Goal: Find specific fact: Find specific fact

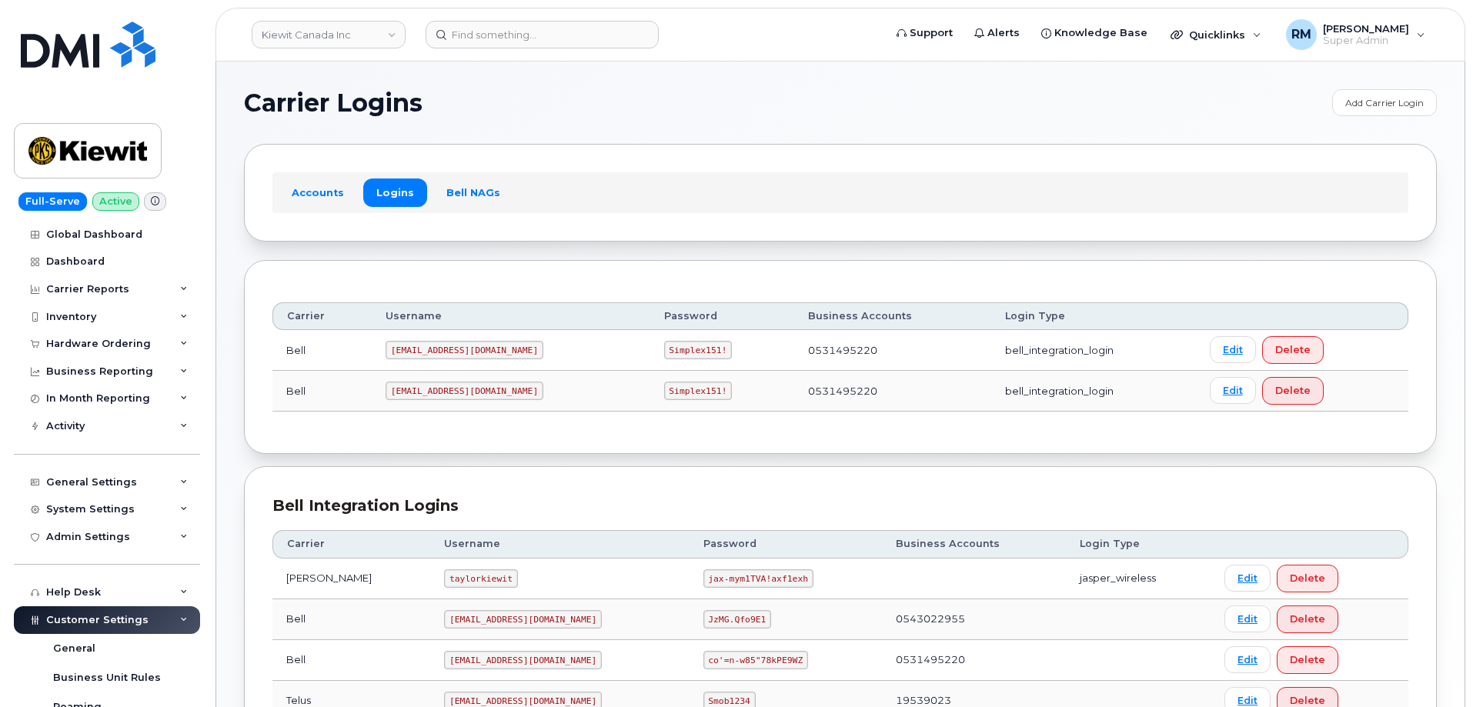
scroll to position [187, 0]
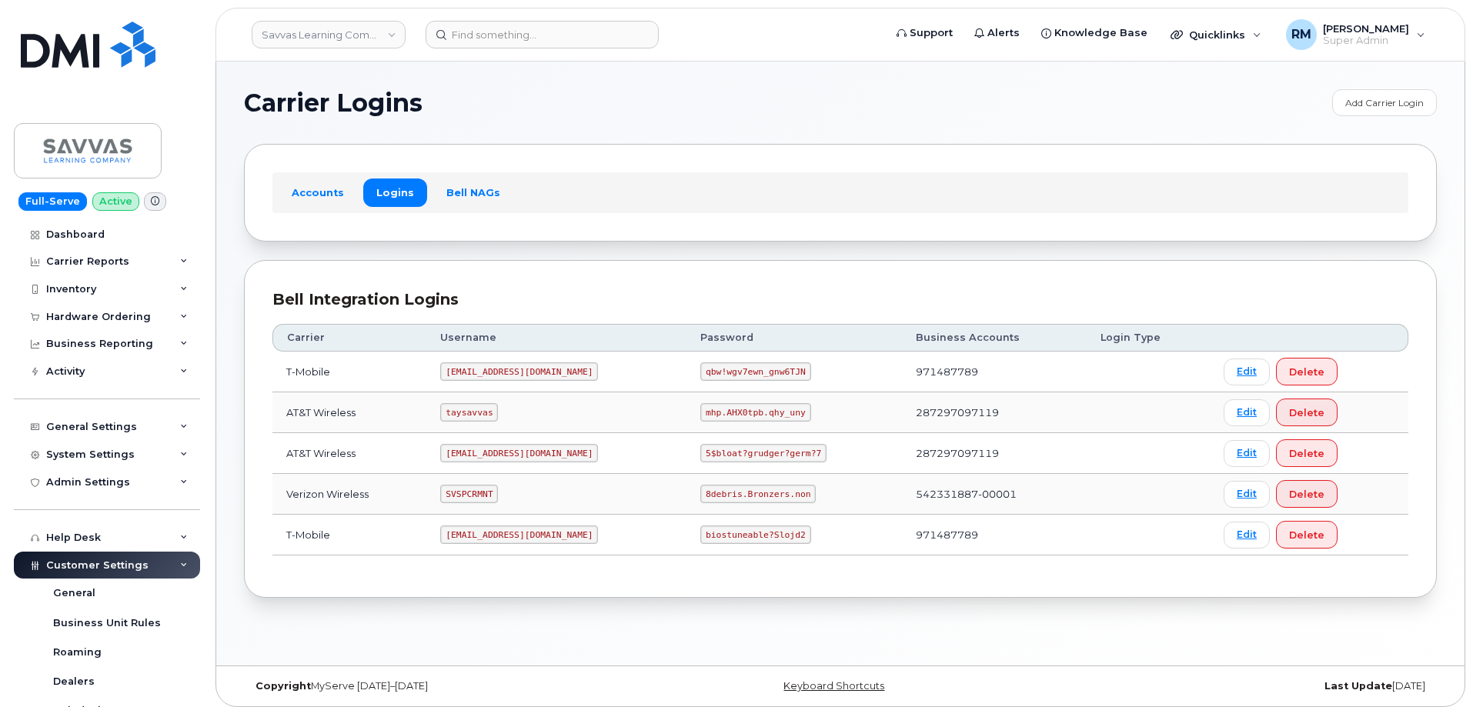
click at [473, 499] on code "SVSPCRMNT" at bounding box center [469, 494] width 58 height 18
copy code "SVSPCRMNT"
drag, startPoint x: 659, startPoint y: 496, endPoint x: 783, endPoint y: 493, distance: 124.0
click at [783, 493] on td "8debris.Bronzers.non" at bounding box center [794, 494] width 215 height 41
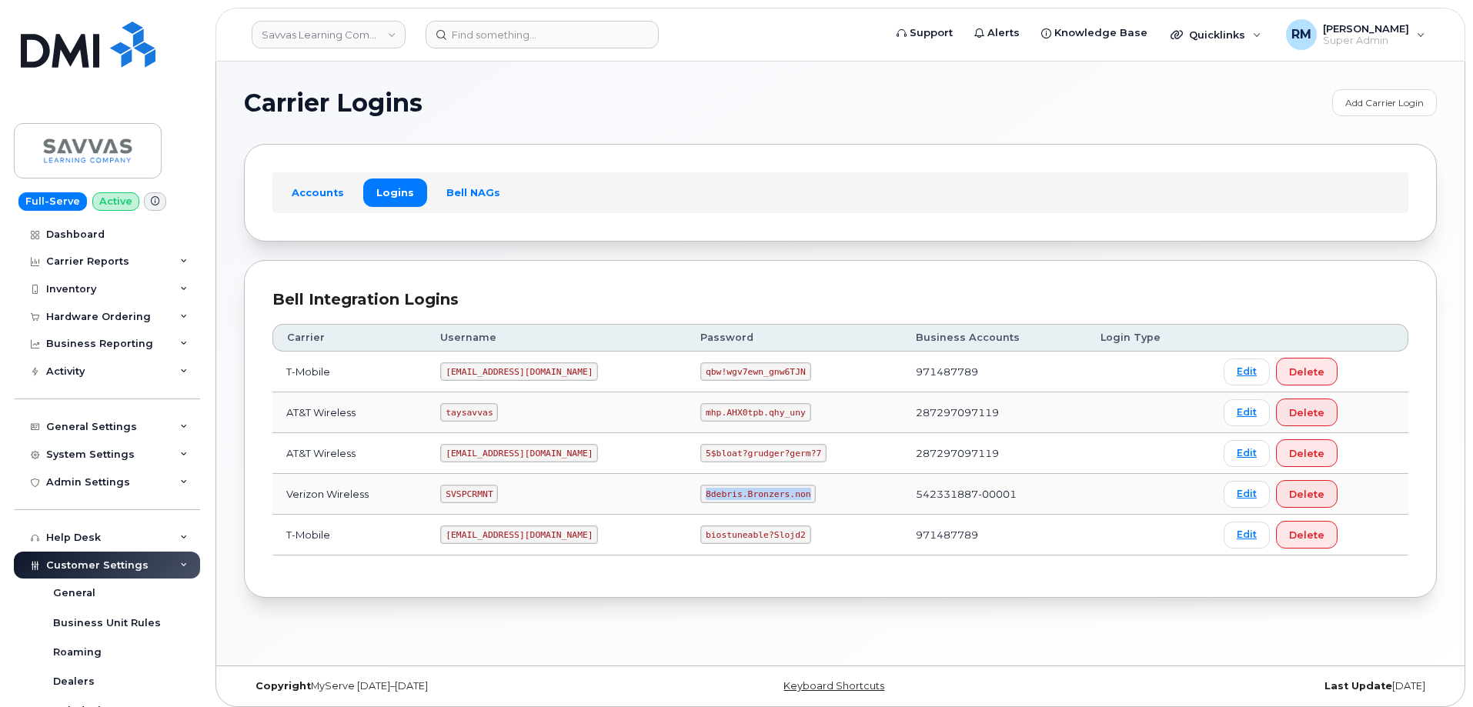
copy code "8debris.Bronzers.non"
click at [465, 494] on code "SVSPCRMNT" at bounding box center [469, 494] width 58 height 18
drag, startPoint x: 465, startPoint y: 494, endPoint x: 460, endPoint y: 441, distance: 53.3
click at [466, 494] on code "SVSPCRMNT" at bounding box center [469, 494] width 58 height 18
copy code "SVSPCRMNT"
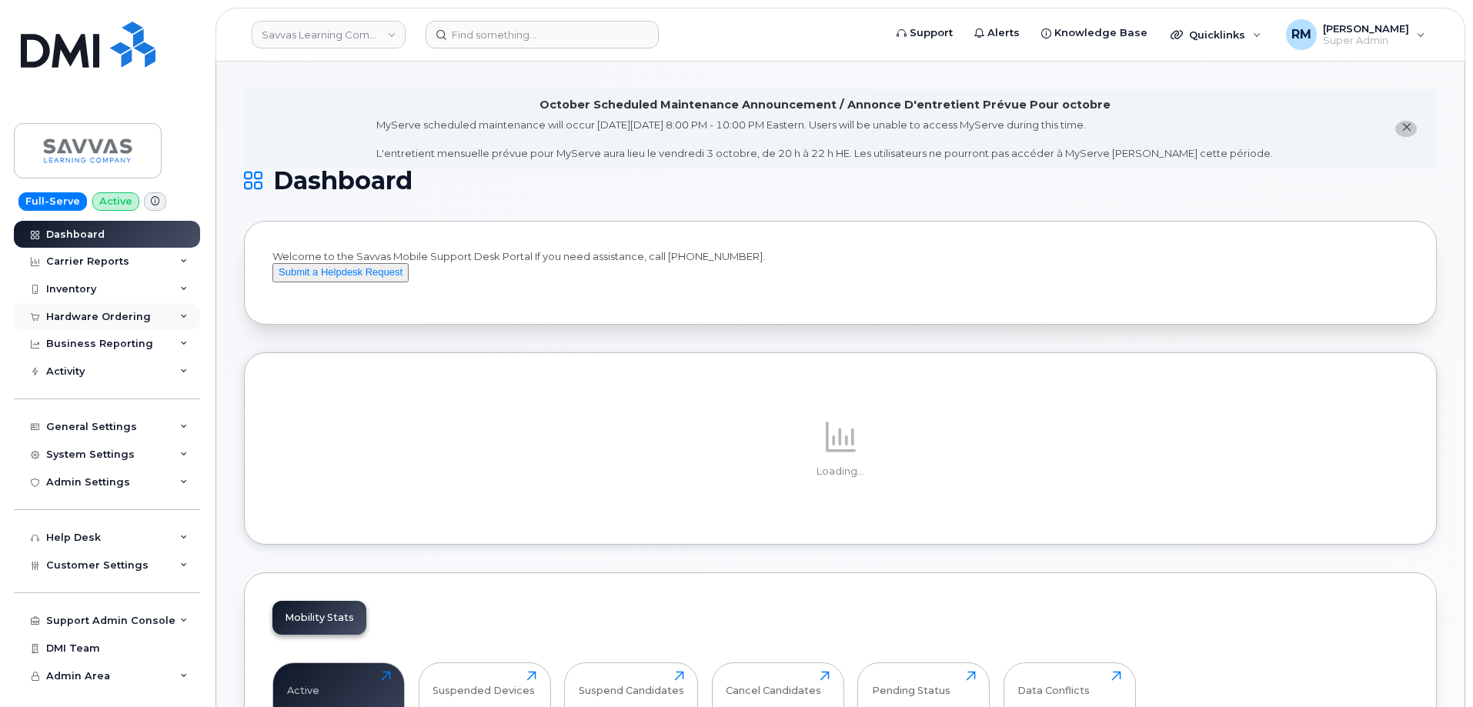
click at [81, 316] on div "Hardware Ordering" at bounding box center [98, 317] width 105 height 12
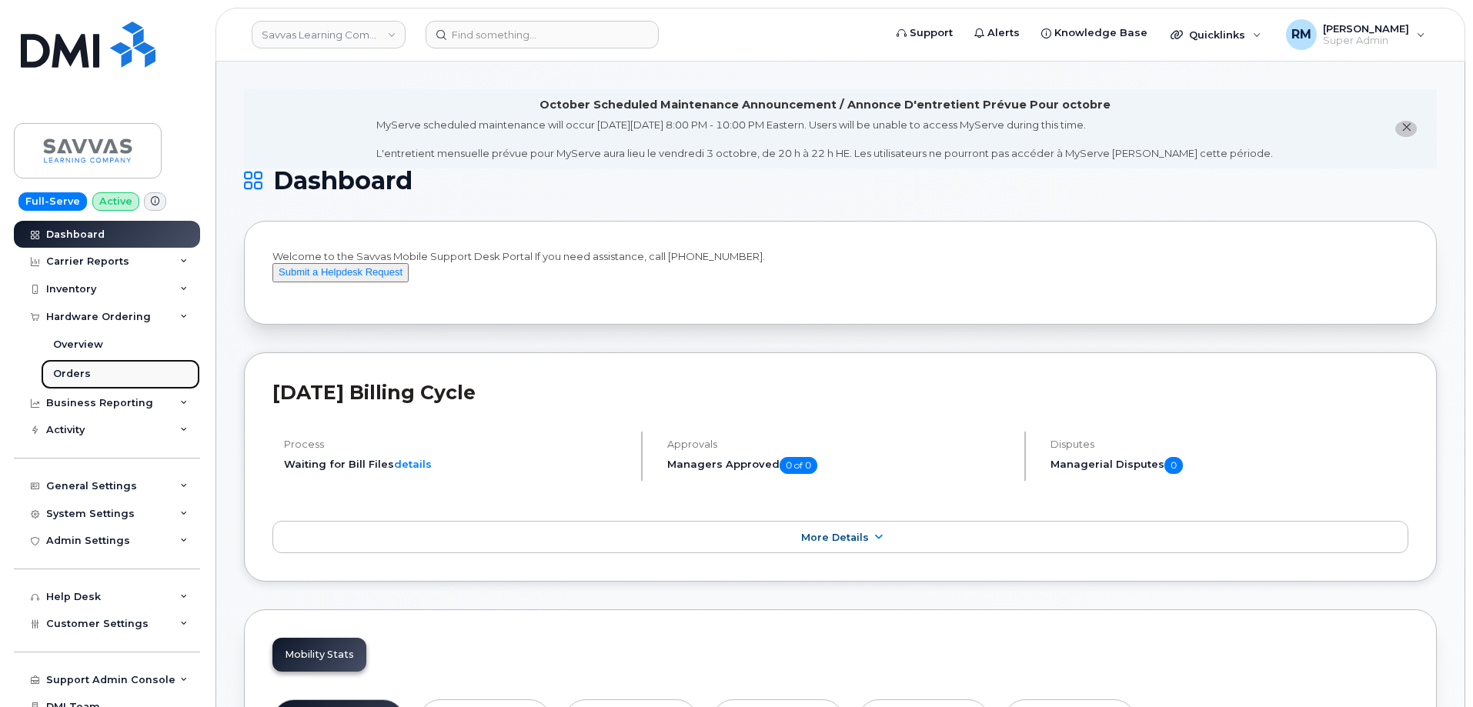
click at [79, 372] on div "Orders" at bounding box center [72, 374] width 38 height 14
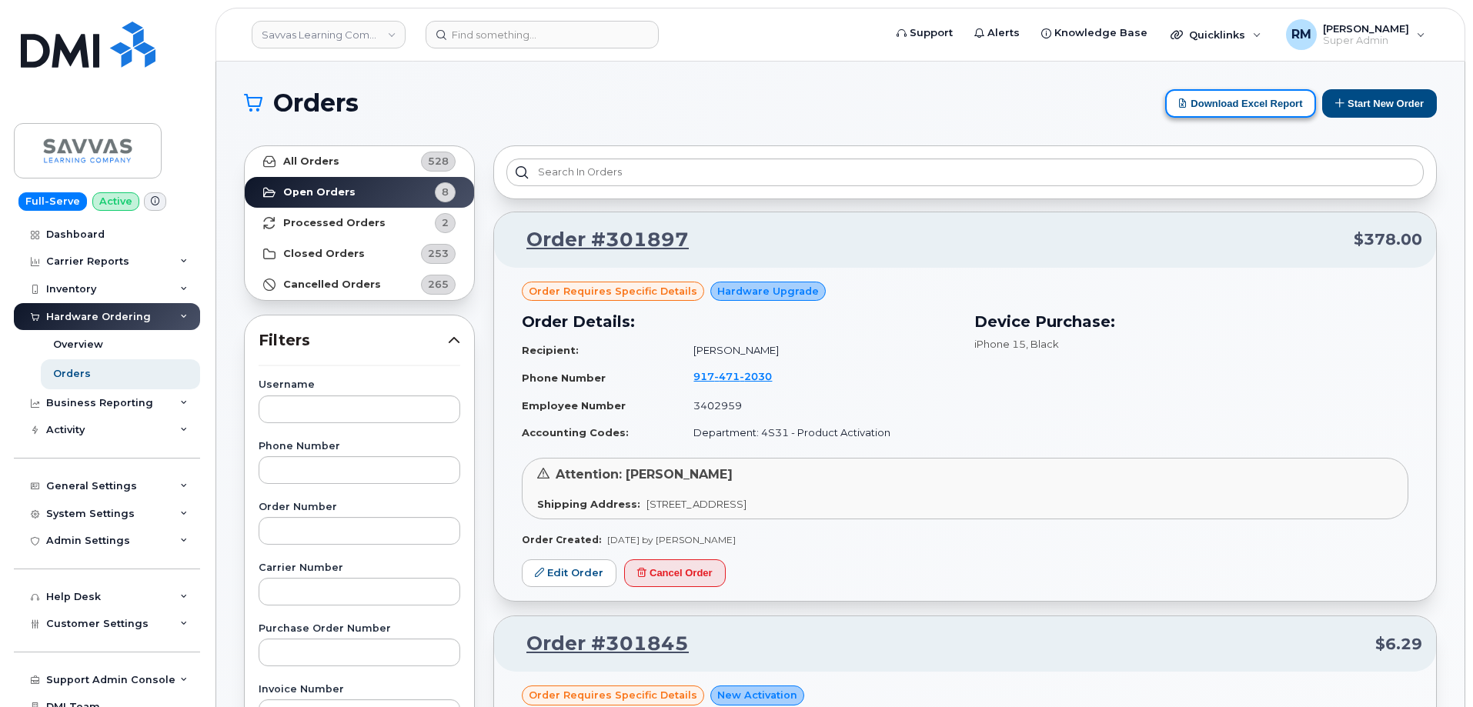
click at [1214, 105] on button "Download Excel Report" at bounding box center [1240, 103] width 151 height 28
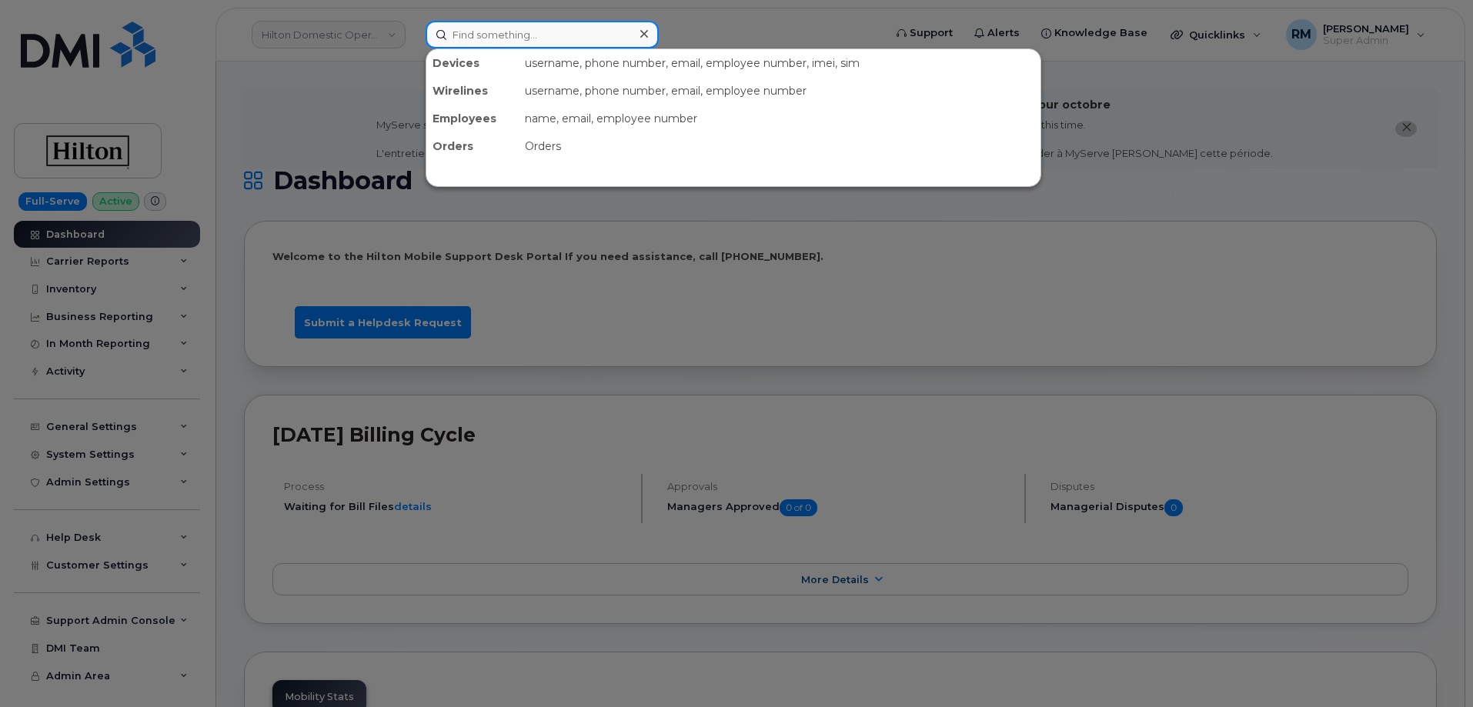
click at [452, 36] on input at bounding box center [542, 35] width 233 height 28
click at [501, 41] on input at bounding box center [542, 35] width 233 height 28
paste input "7032827222"
type input "7032827222"
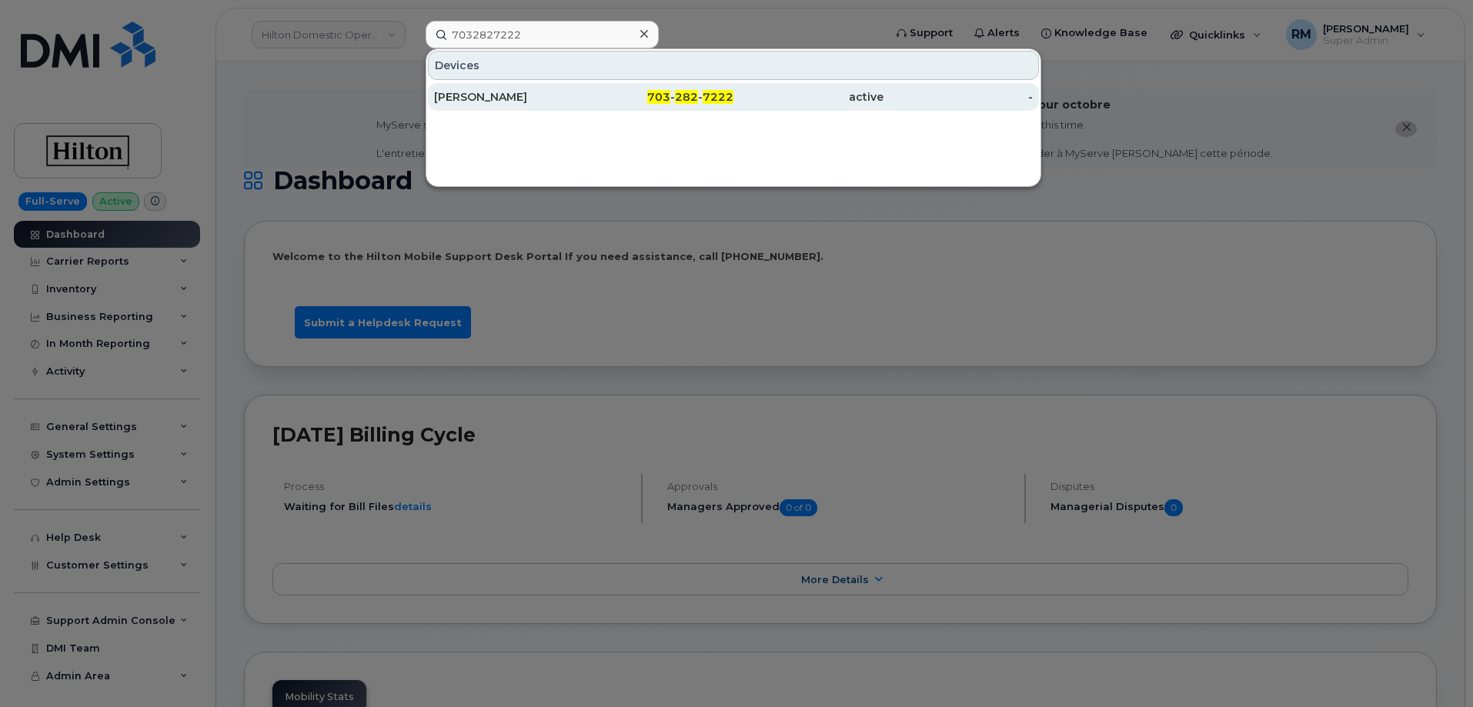
click at [523, 95] on div "[PERSON_NAME]" at bounding box center [509, 96] width 150 height 15
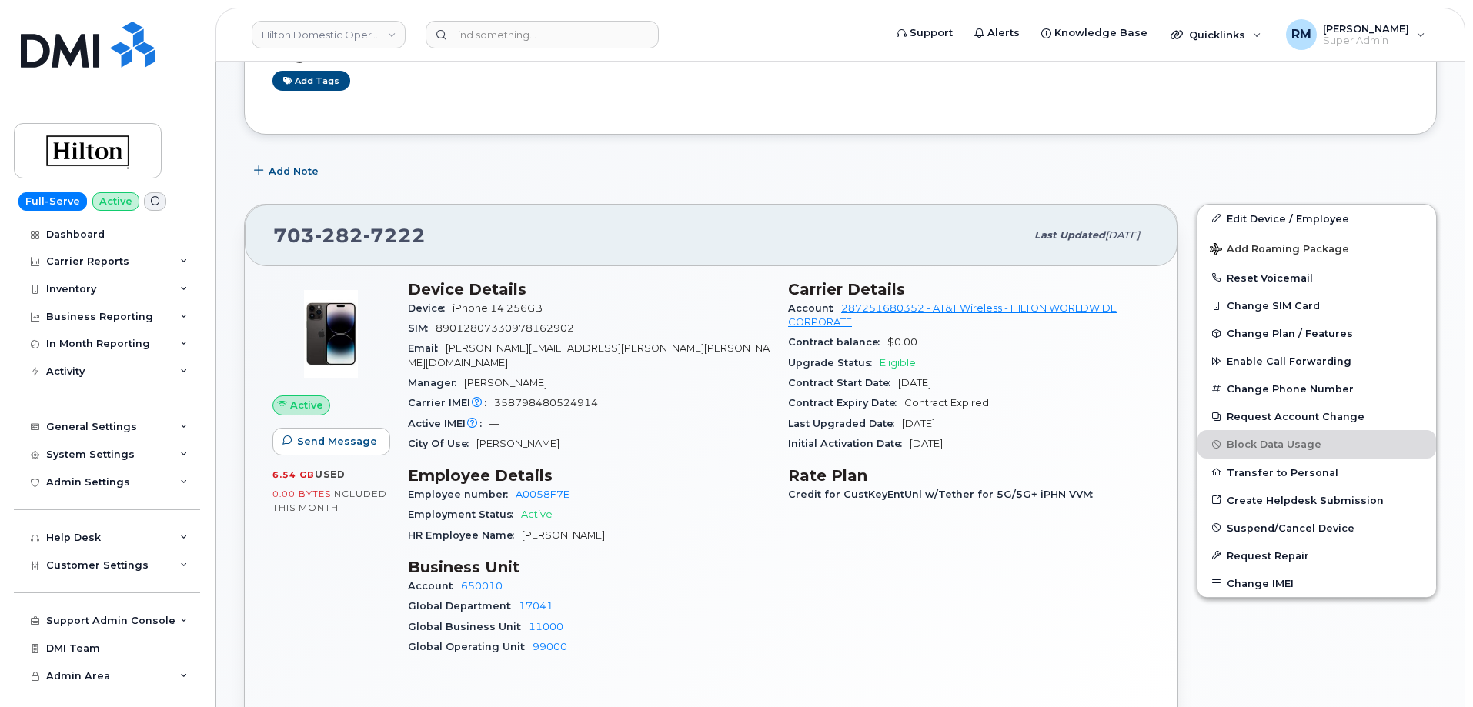
scroll to position [308, 0]
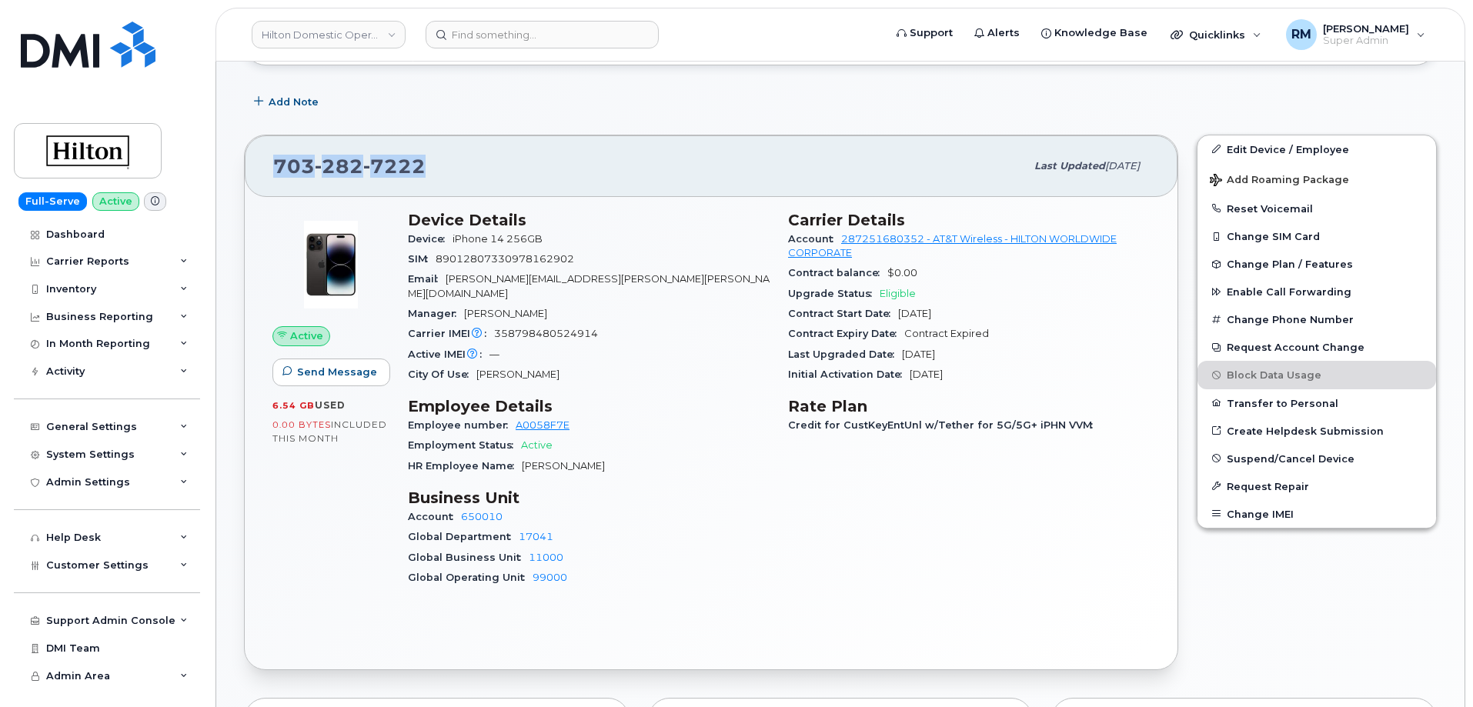
drag, startPoint x: 379, startPoint y: 168, endPoint x: 261, endPoint y: 172, distance: 117.8
click at [261, 172] on div "[PHONE_NUMBER] Last updated [DATE]" at bounding box center [711, 166] width 933 height 62
copy span "[PHONE_NUMBER]"
drag, startPoint x: 992, startPoint y: 333, endPoint x: 781, endPoint y: 334, distance: 210.9
click at [781, 334] on div "Carrier Details Account 287251680352 - AT&T Wireless - HILTON WORLDWIDE CORPORA…" at bounding box center [969, 406] width 380 height 408
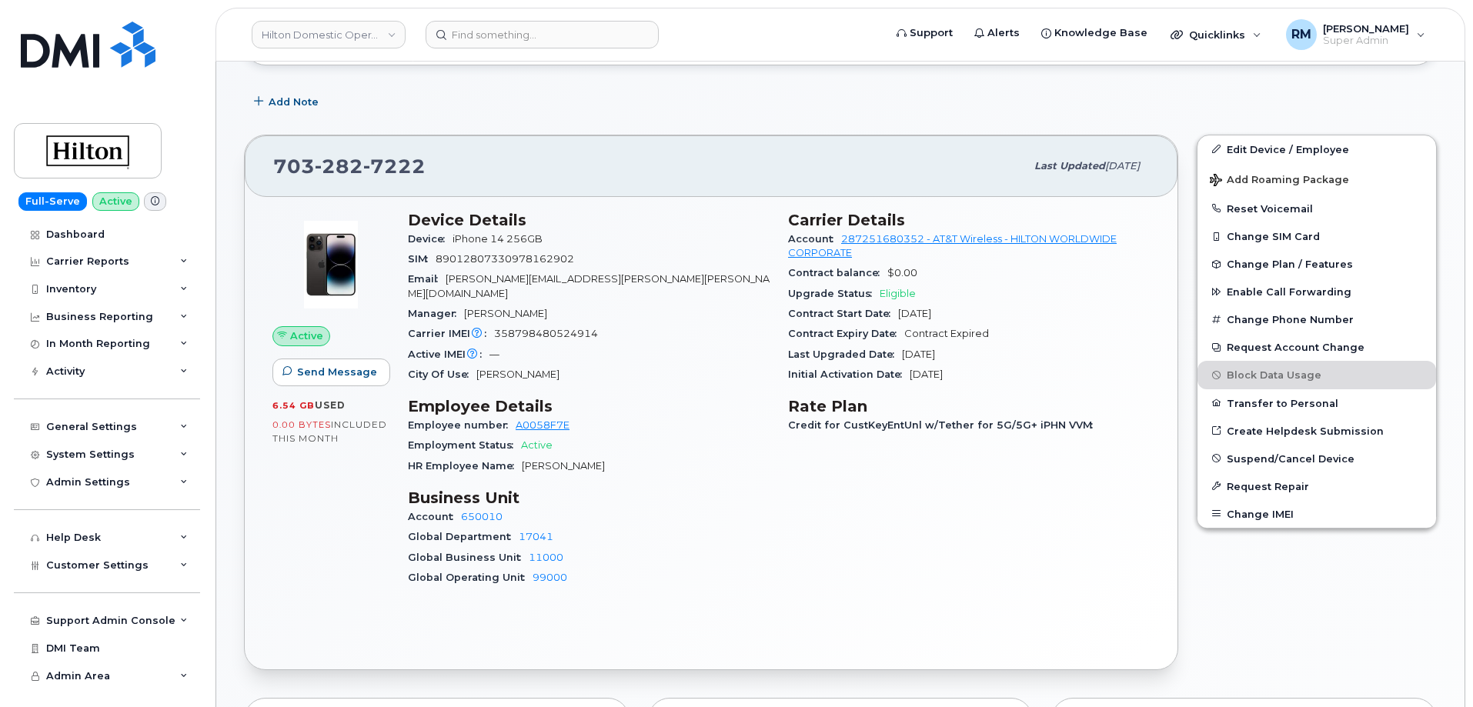
click at [651, 365] on div "City Of Use Herndon" at bounding box center [589, 375] width 362 height 20
drag, startPoint x: 439, startPoint y: 165, endPoint x: 237, endPoint y: 171, distance: 202.5
click at [237, 171] on div "703 282 7222 Last updated Sep 19, 2025 Active Send Message 6.54 GB  used 0.00 B…" at bounding box center [711, 402] width 953 height 555
copy span "703 282 7222"
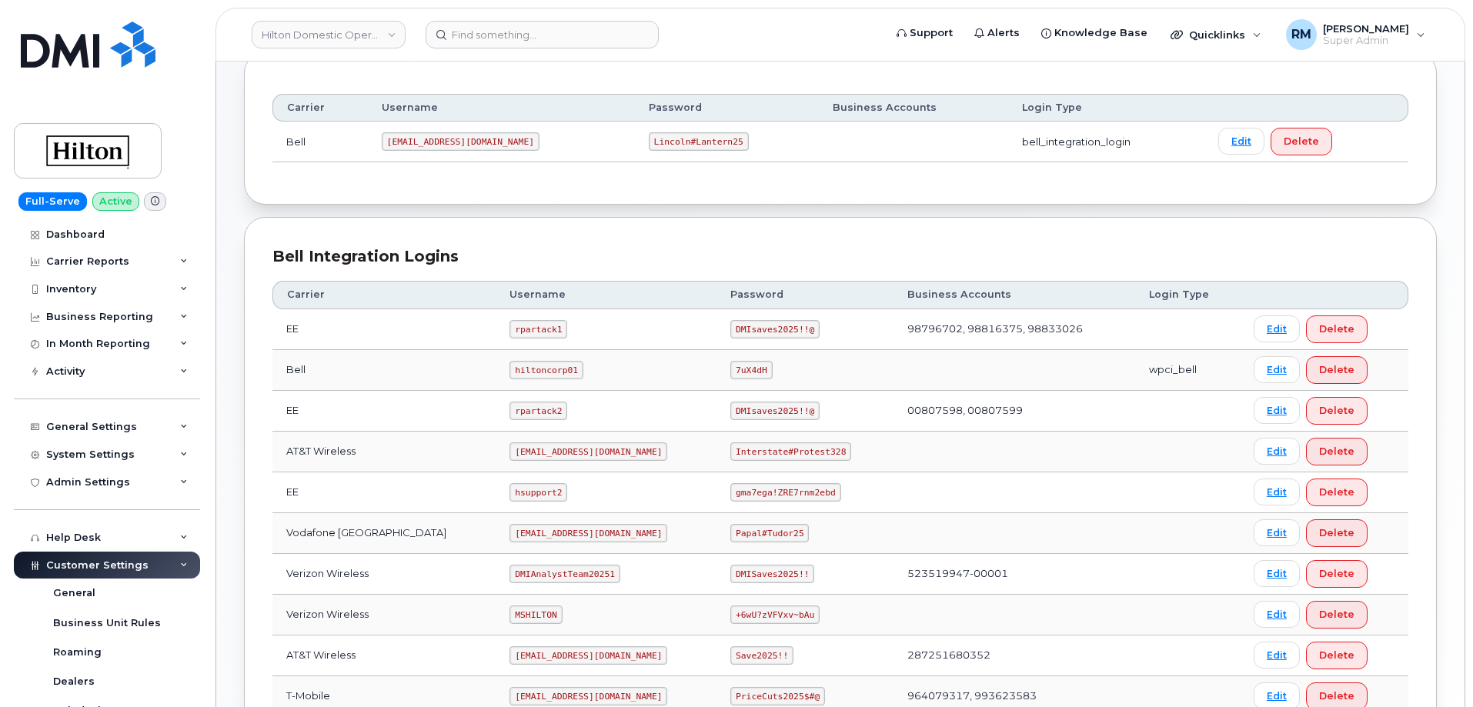
scroll to position [231, 0]
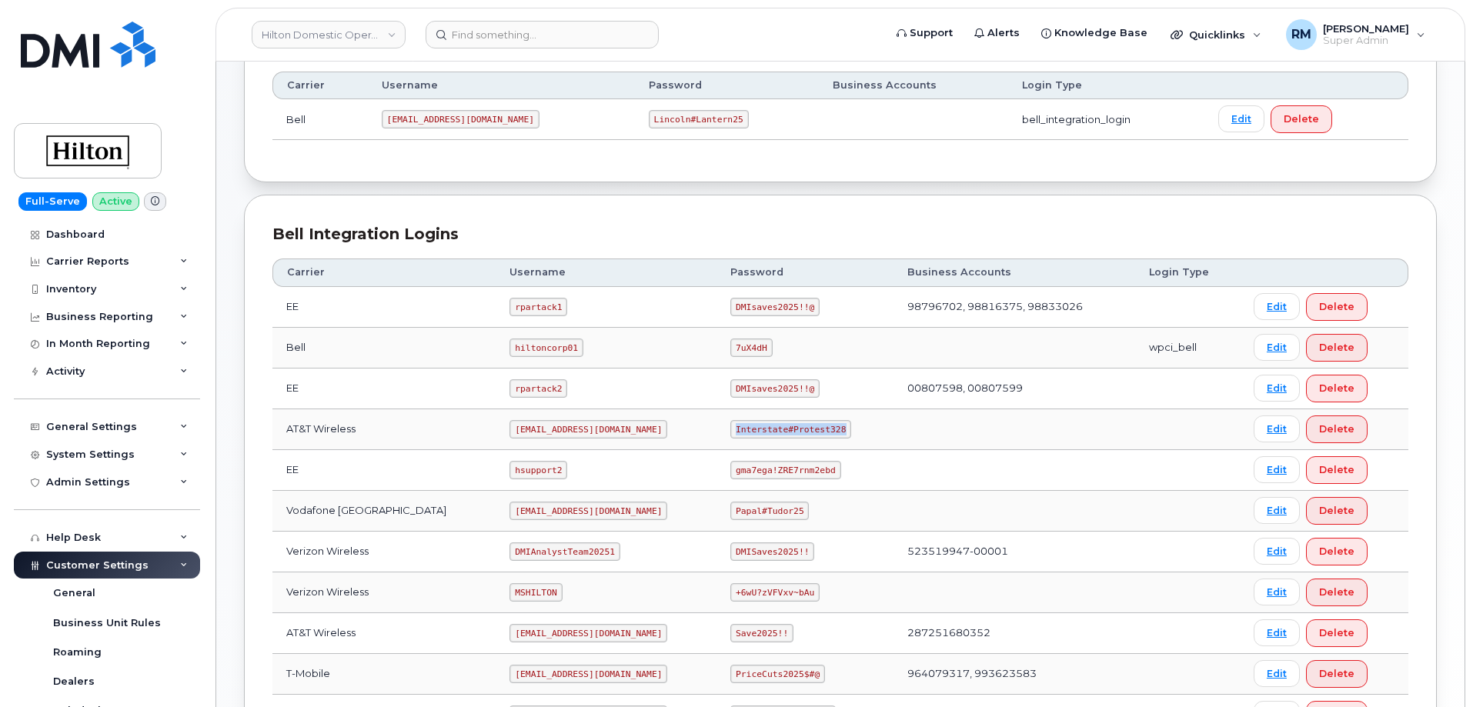
drag, startPoint x: 719, startPoint y: 428, endPoint x: 836, endPoint y: 430, distance: 117.0
click at [836, 430] on td "Interstate#Protest328" at bounding box center [805, 429] width 177 height 41
copy code "Interstate#Protest328"
